Goal: Information Seeking & Learning: Learn about a topic

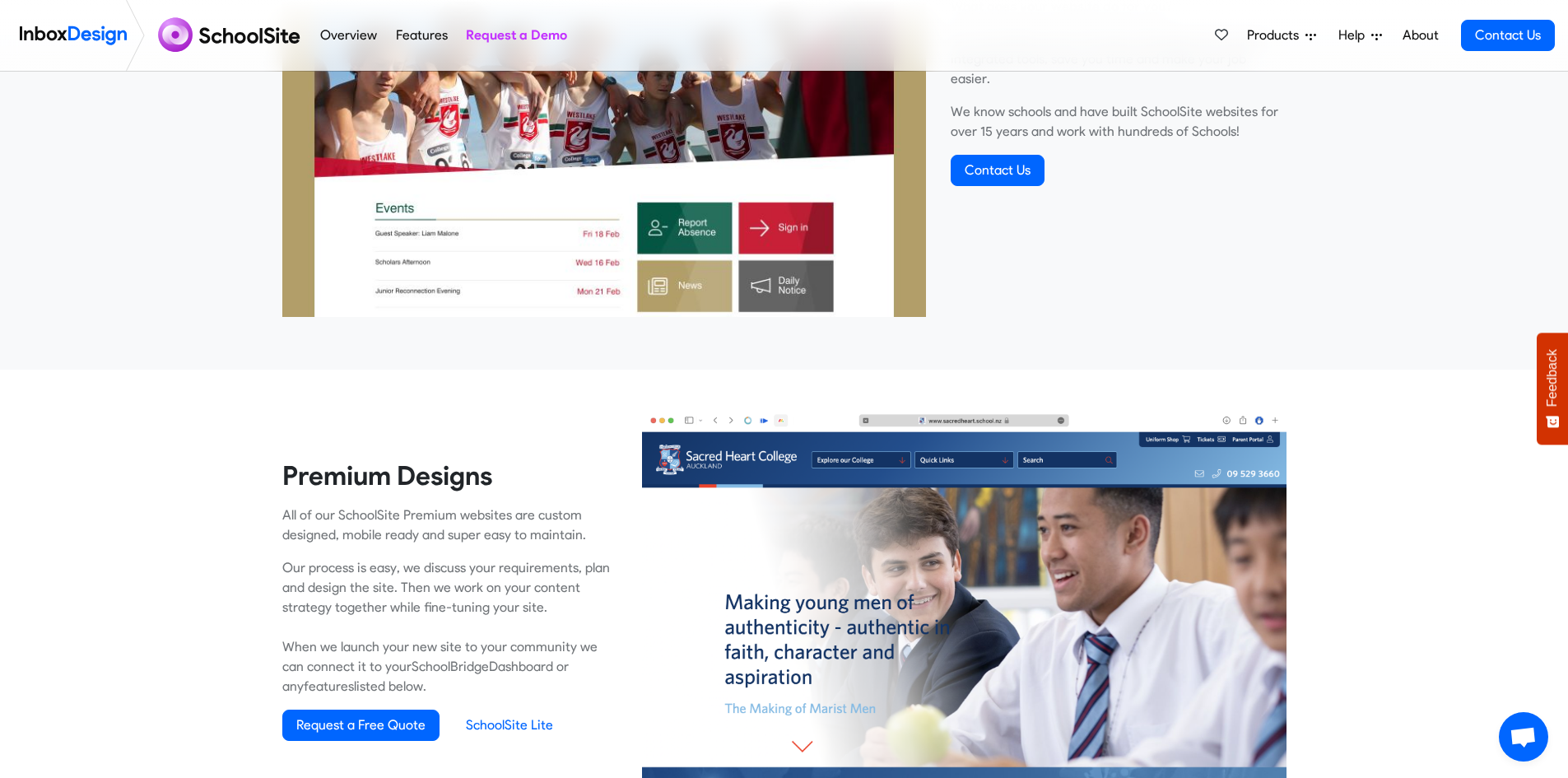
scroll to position [165, 0]
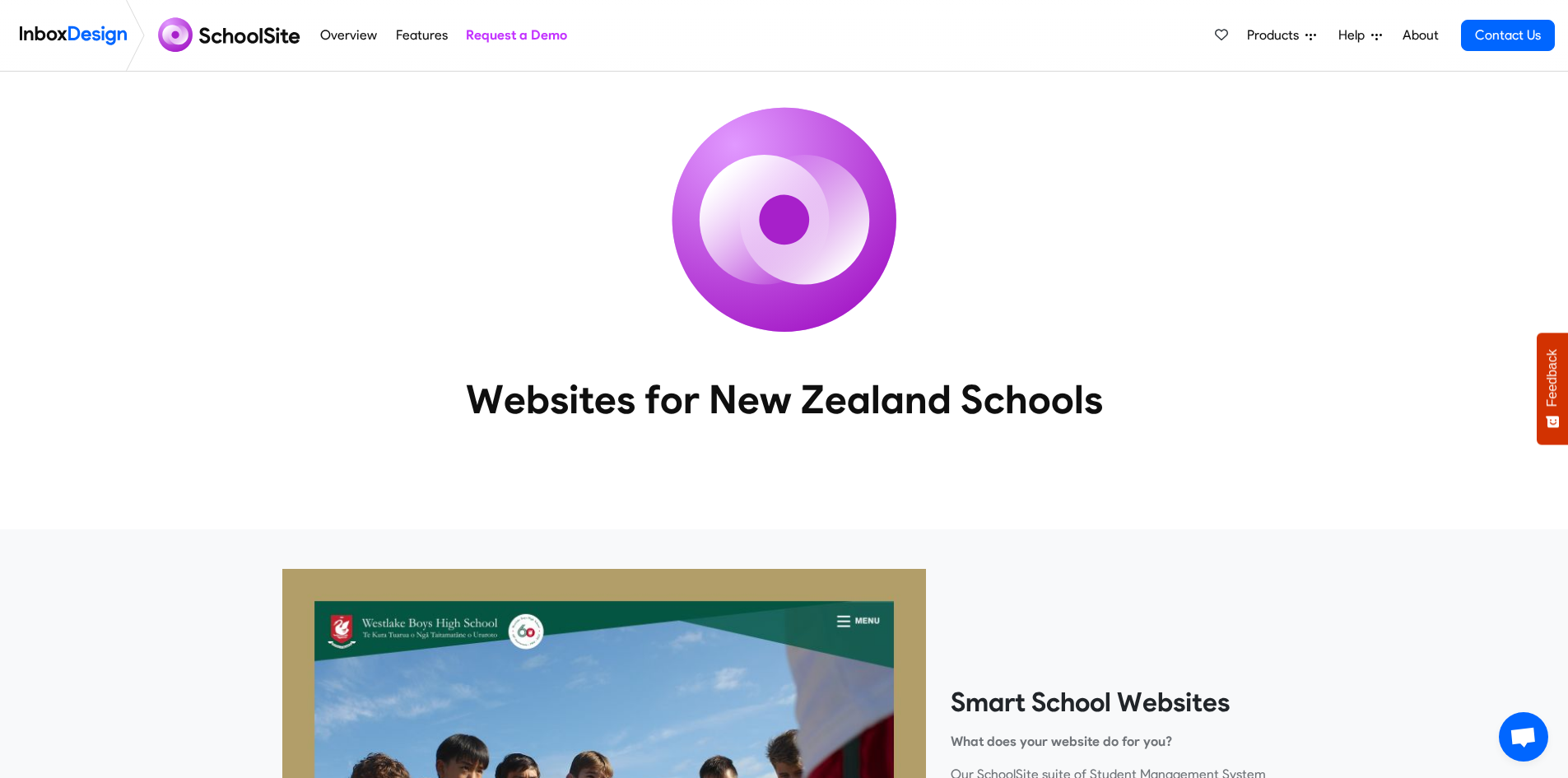
click at [416, 37] on link "Features" at bounding box center [421, 36] width 61 height 33
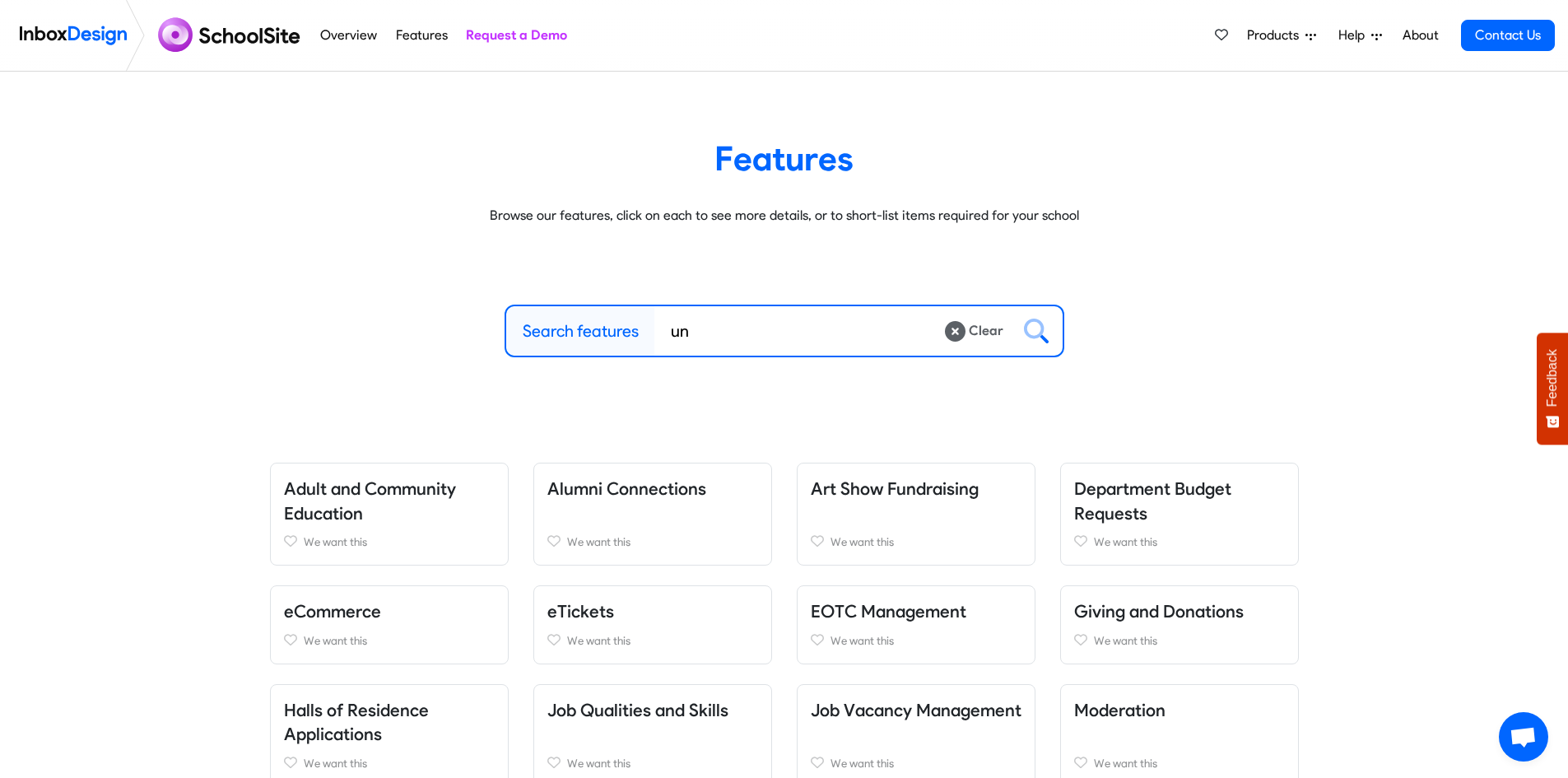
type input "u"
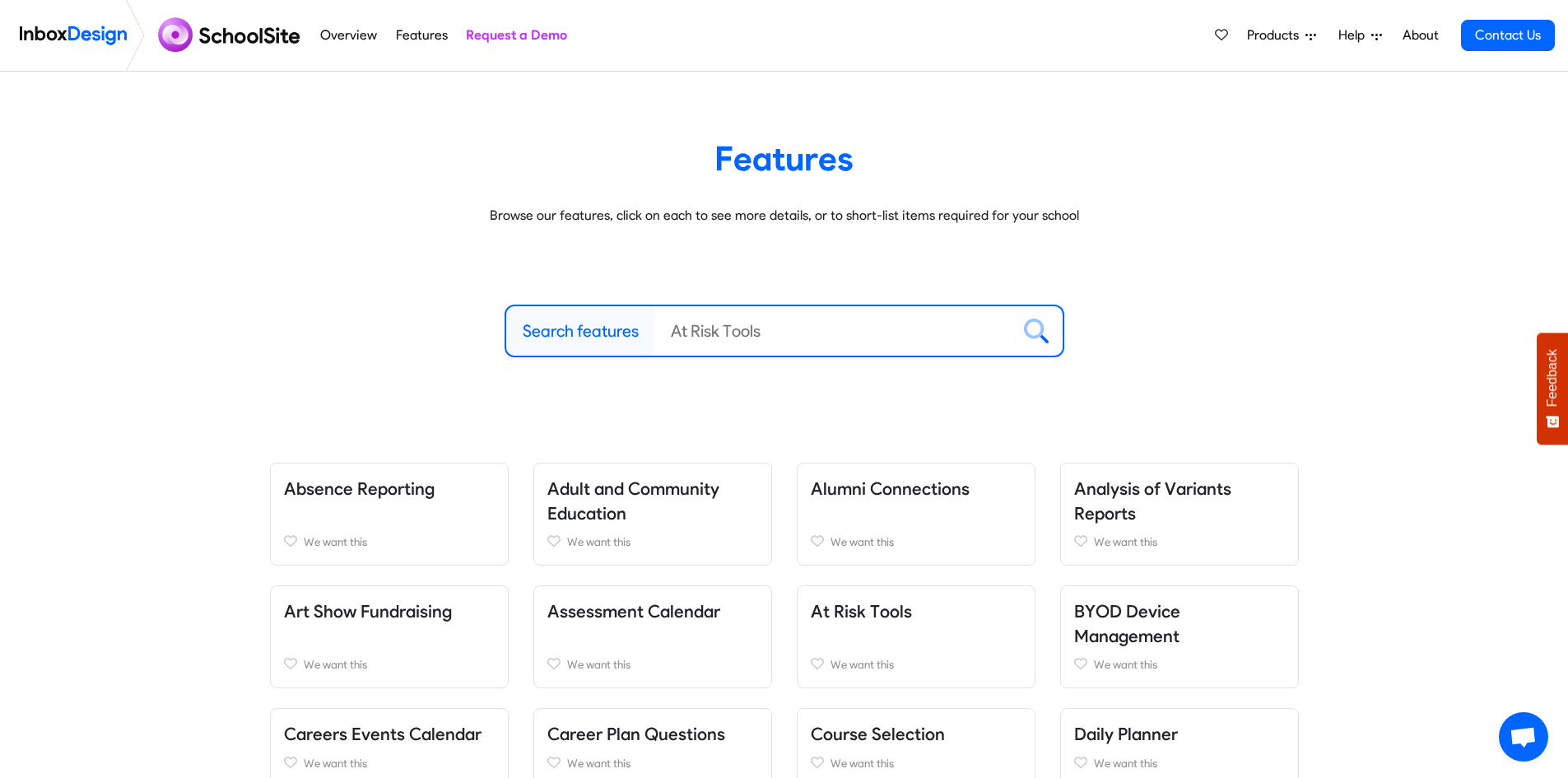
click at [334, 34] on link "Overview" at bounding box center [348, 36] width 66 height 33
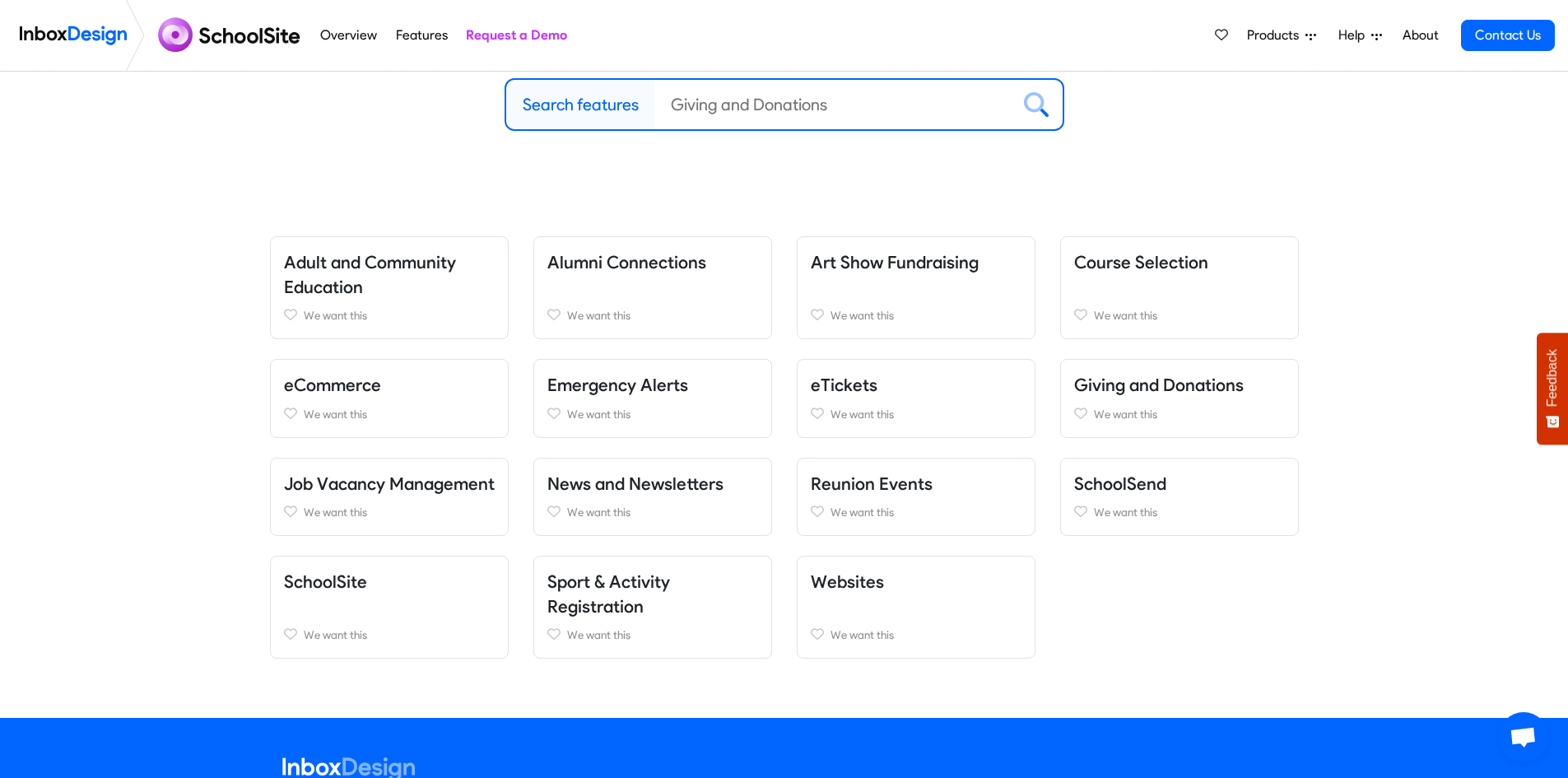
scroll to position [212, 0]
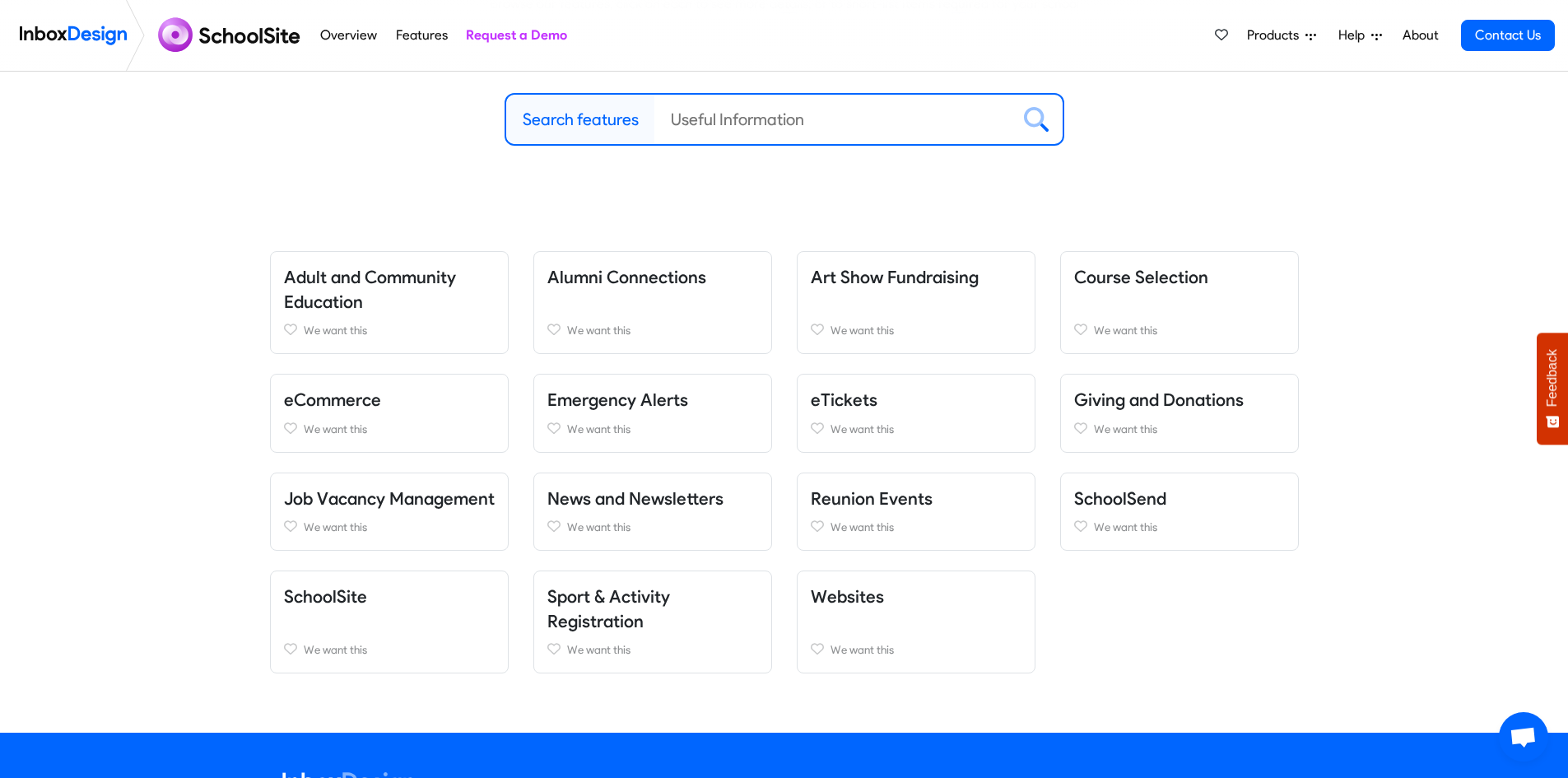
click at [748, 201] on div "Search features Clear Browse all Features" at bounding box center [784, 119] width 1054 height 184
click at [340, 394] on link "eCommerce" at bounding box center [332, 399] width 97 height 21
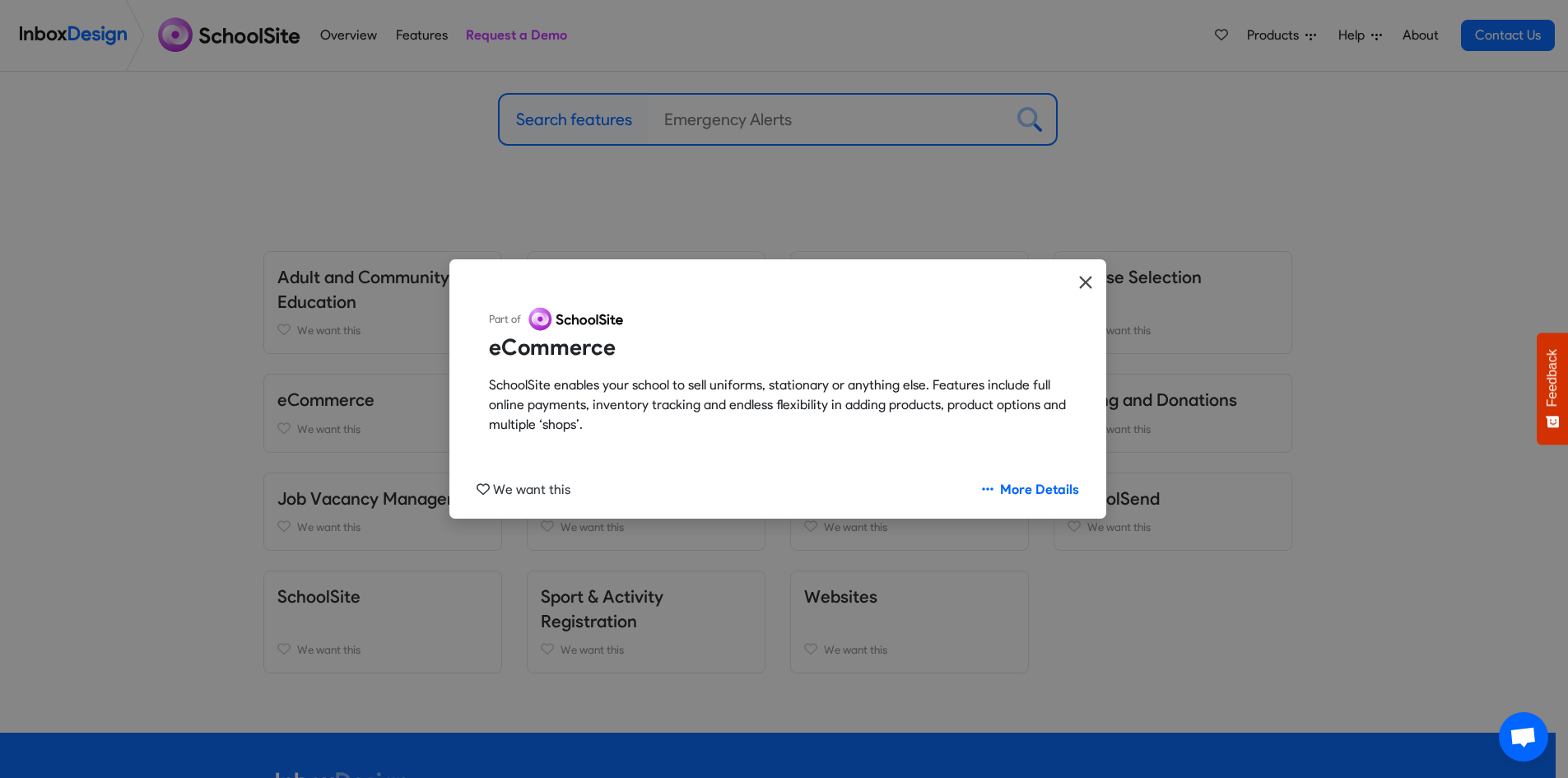
click at [1086, 279] on icon "Close" at bounding box center [1086, 282] width 15 height 20
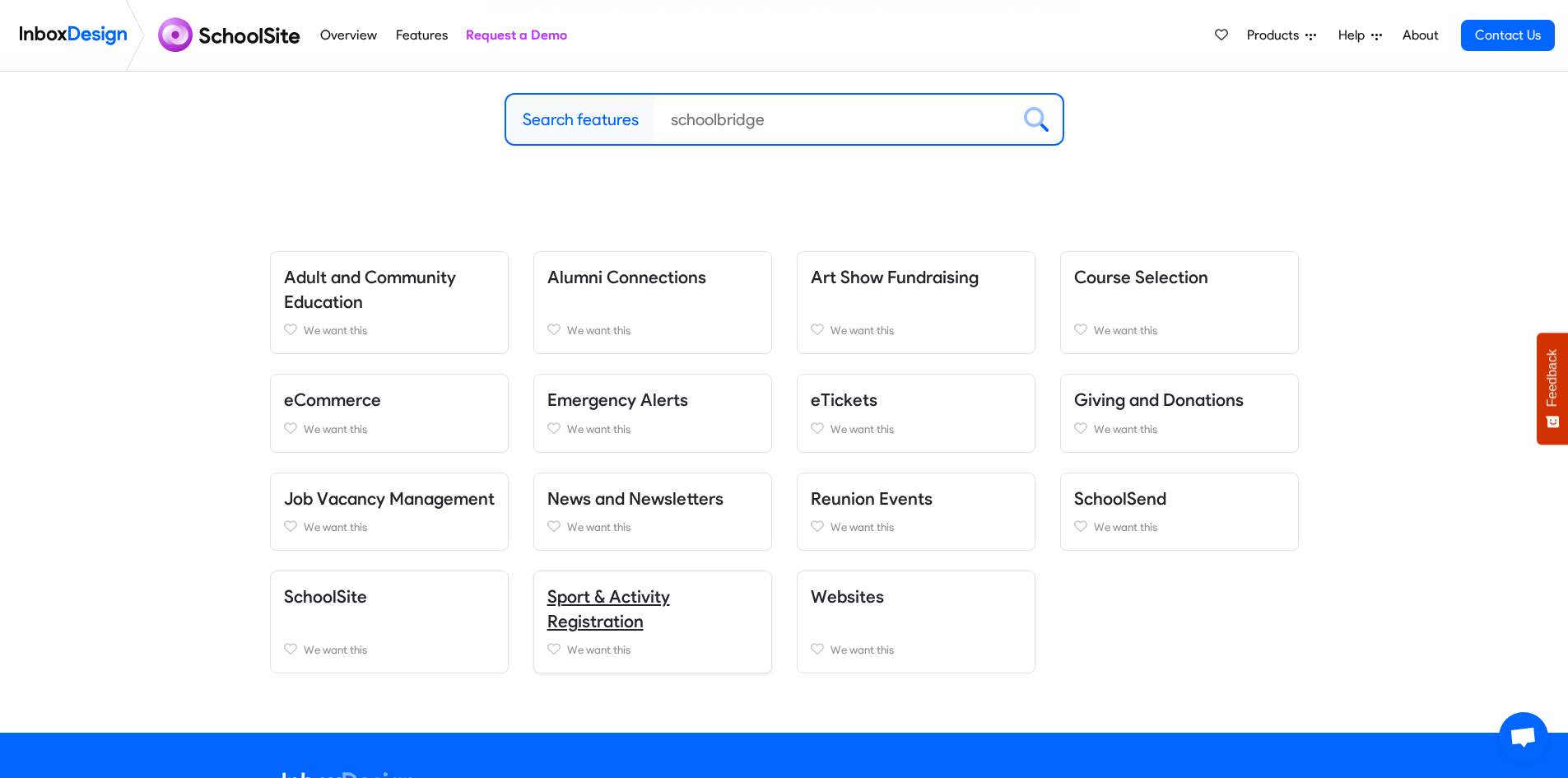
click at [608, 624] on link "Sport & Activity Registration" at bounding box center [608, 609] width 122 height 45
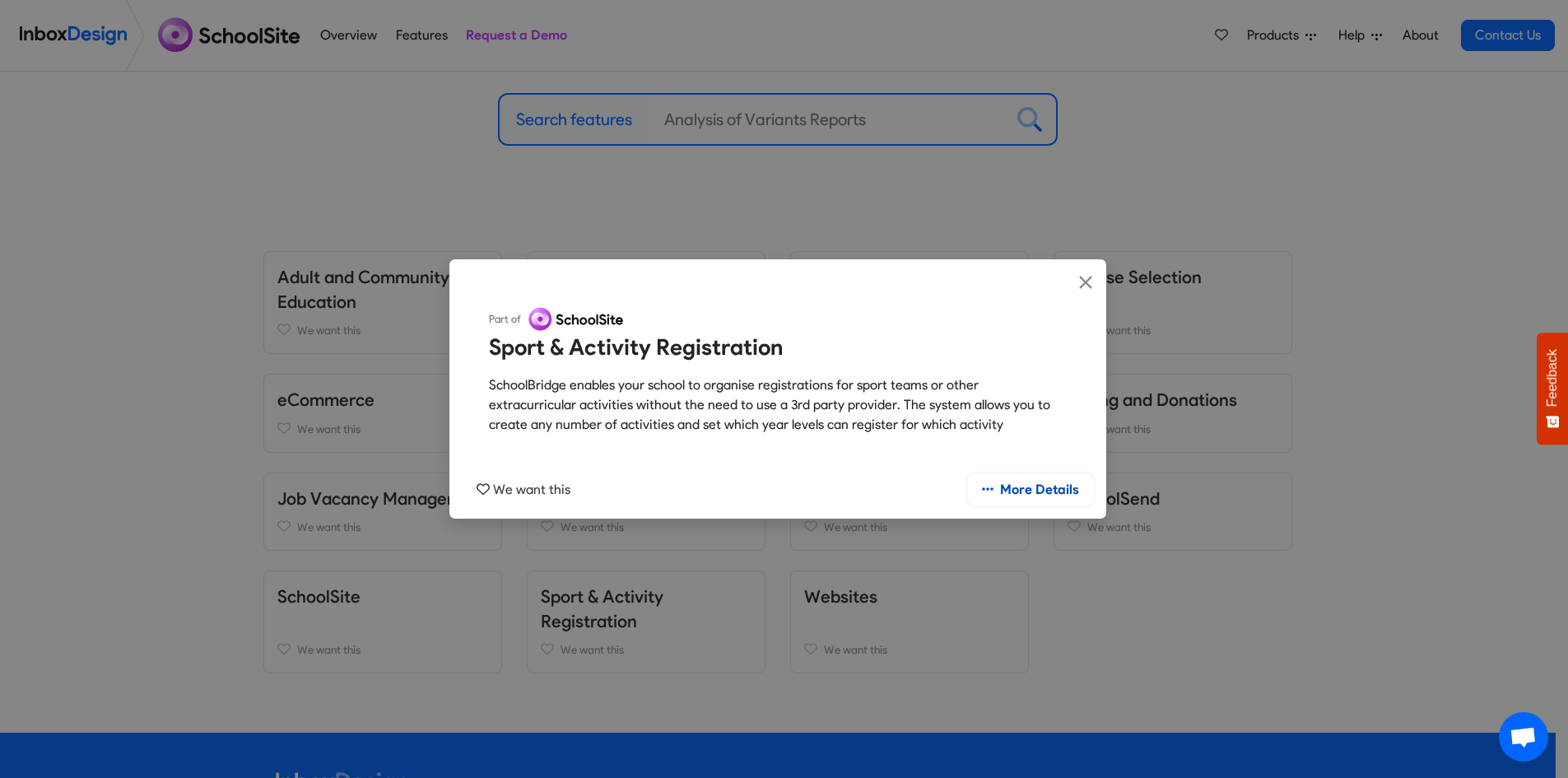
click at [1041, 493] on link "More Details" at bounding box center [1031, 490] width 125 height 32
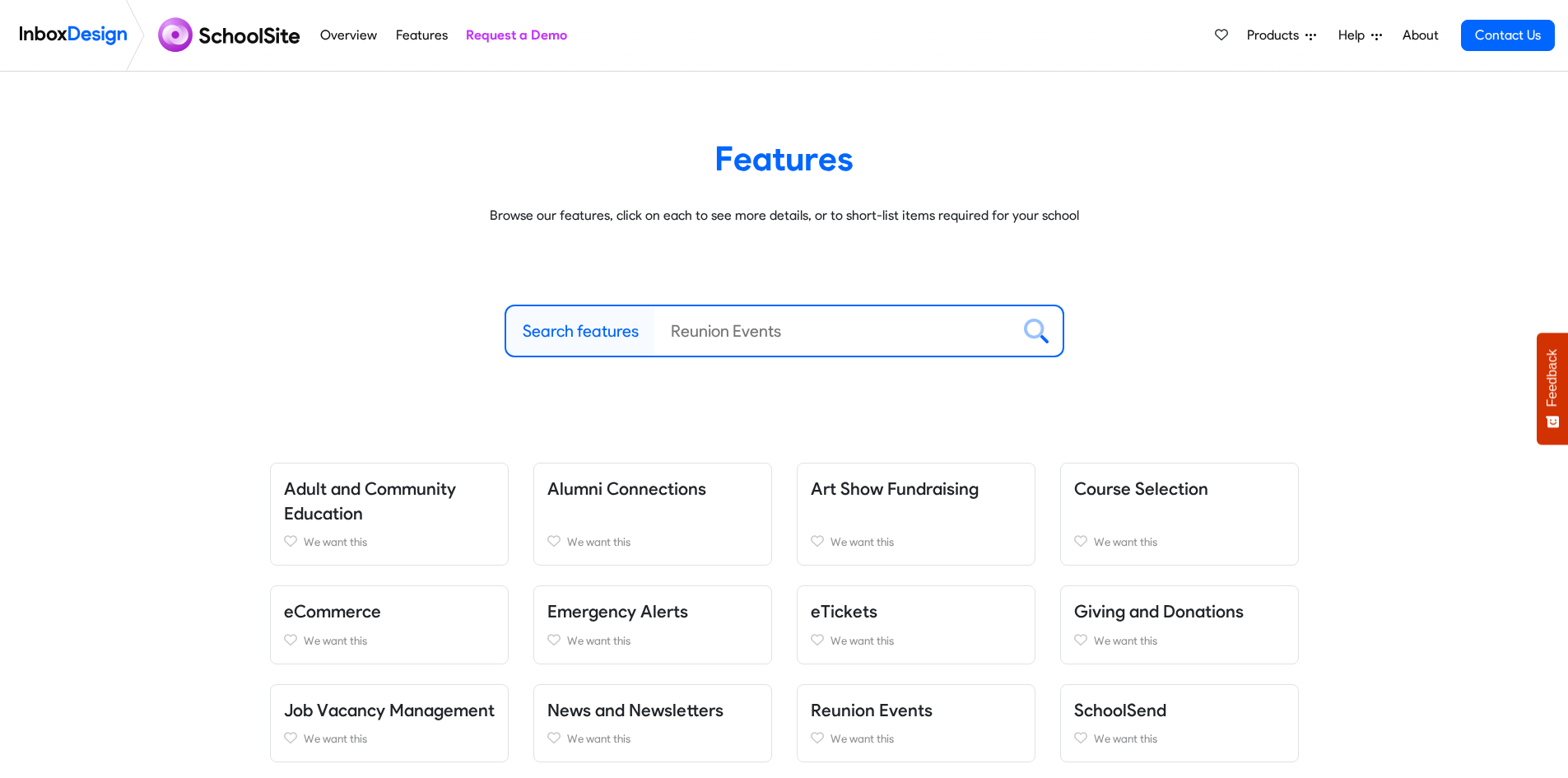
scroll to position [212, 0]
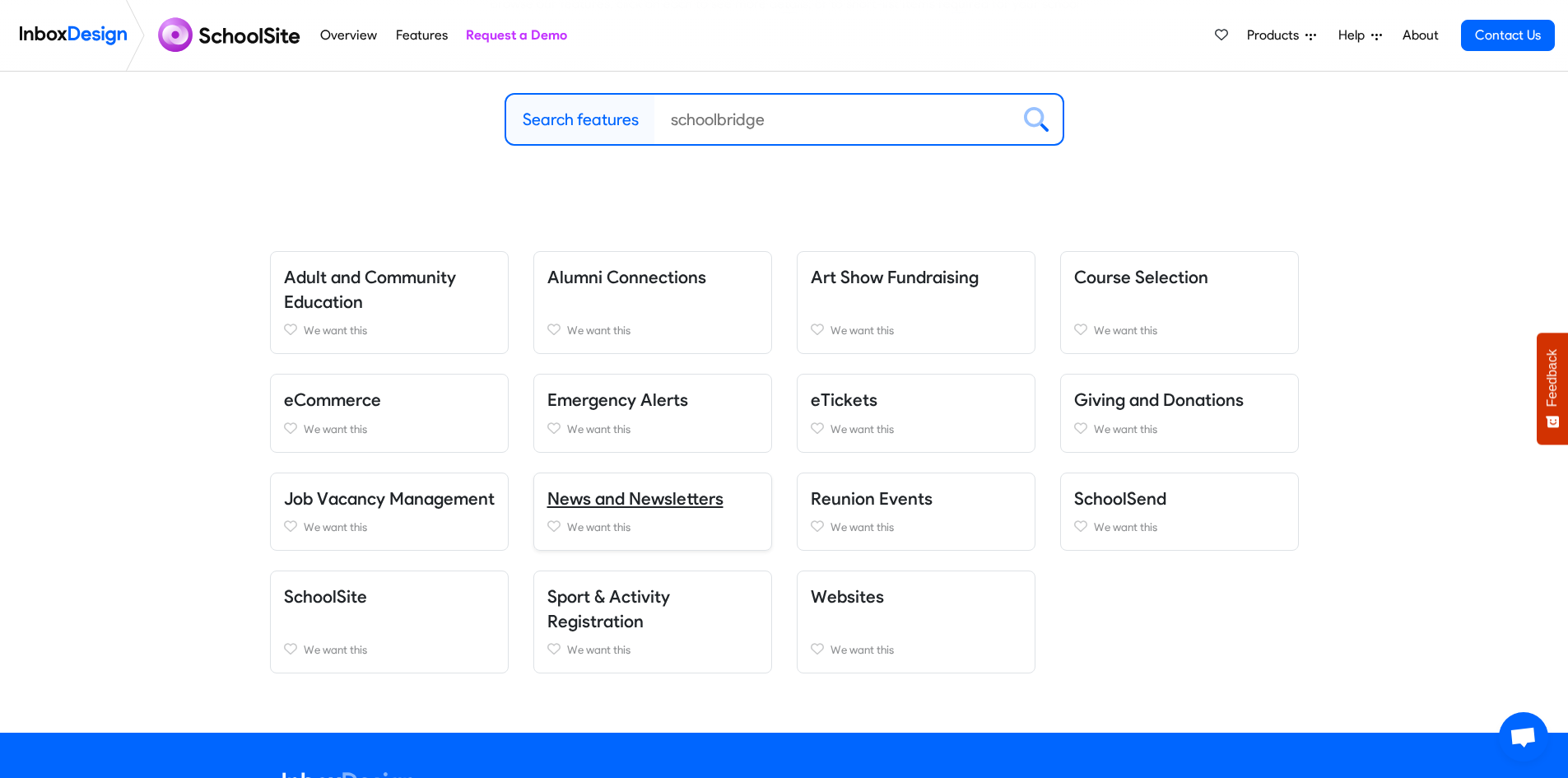
click at [619, 501] on link "News and Newsletters" at bounding box center [635, 498] width 176 height 21
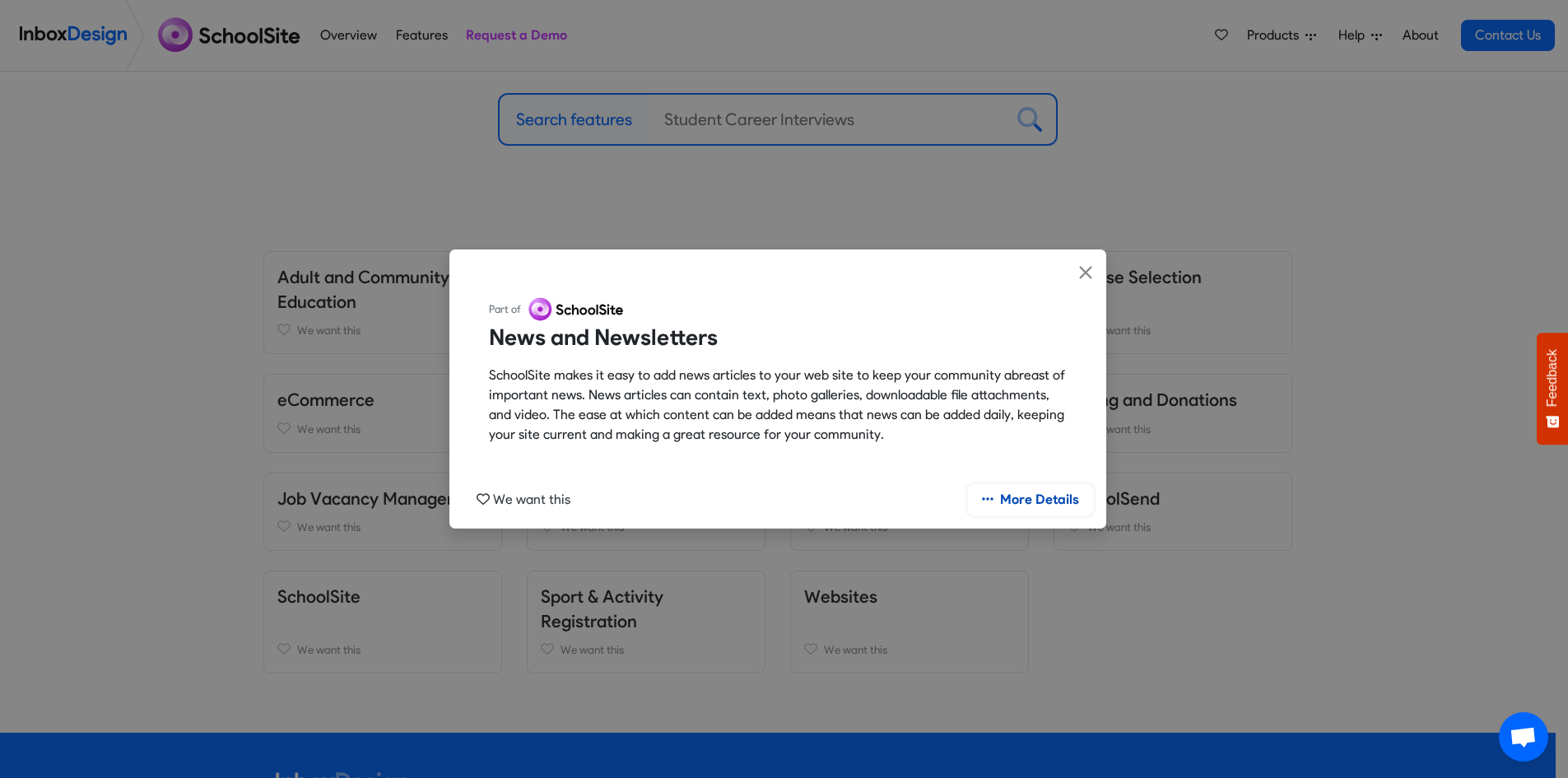
click at [1062, 501] on link "More Details" at bounding box center [1031, 500] width 125 height 32
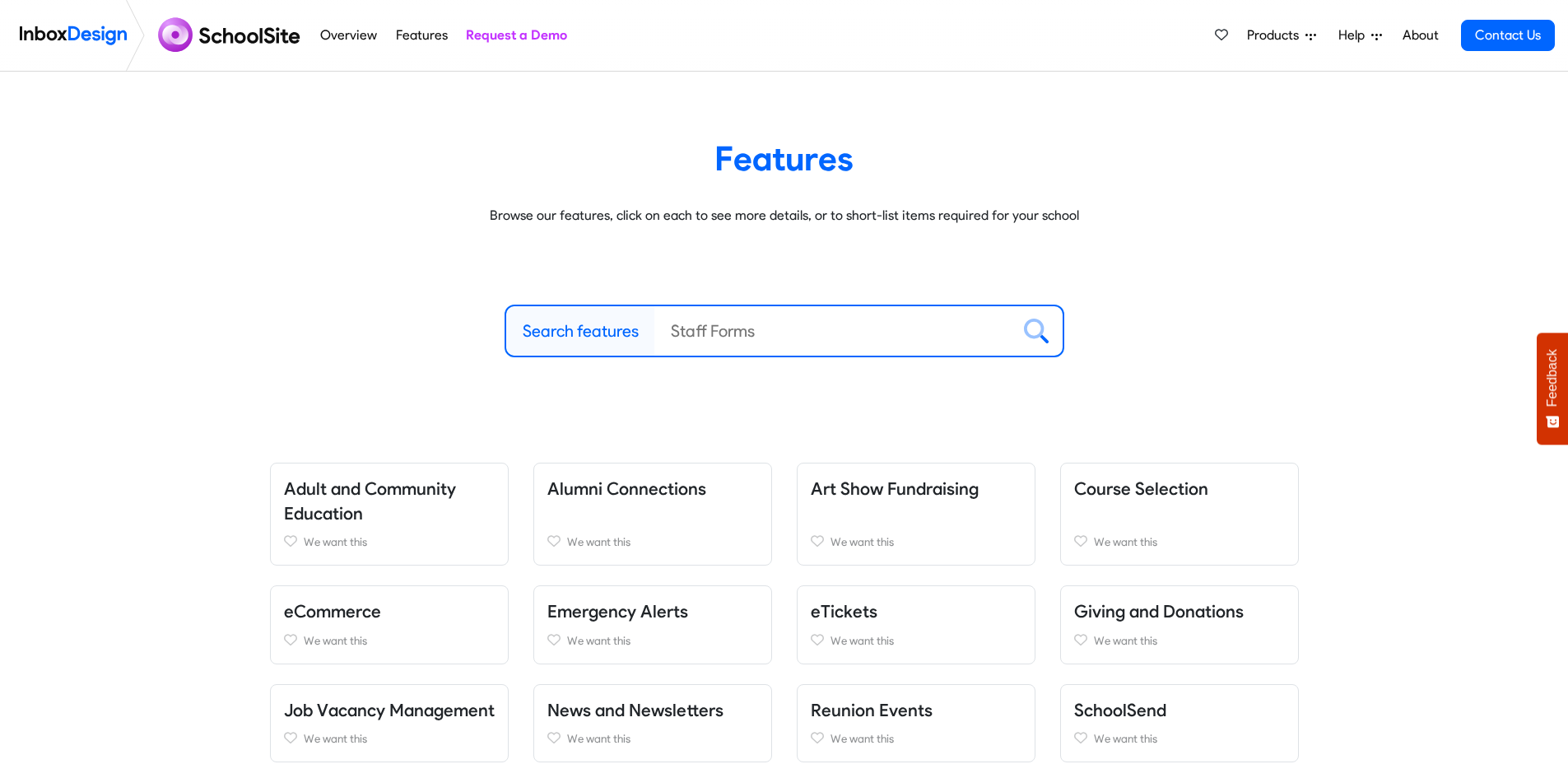
scroll to position [212, 0]
